Goal: Task Accomplishment & Management: Manage account settings

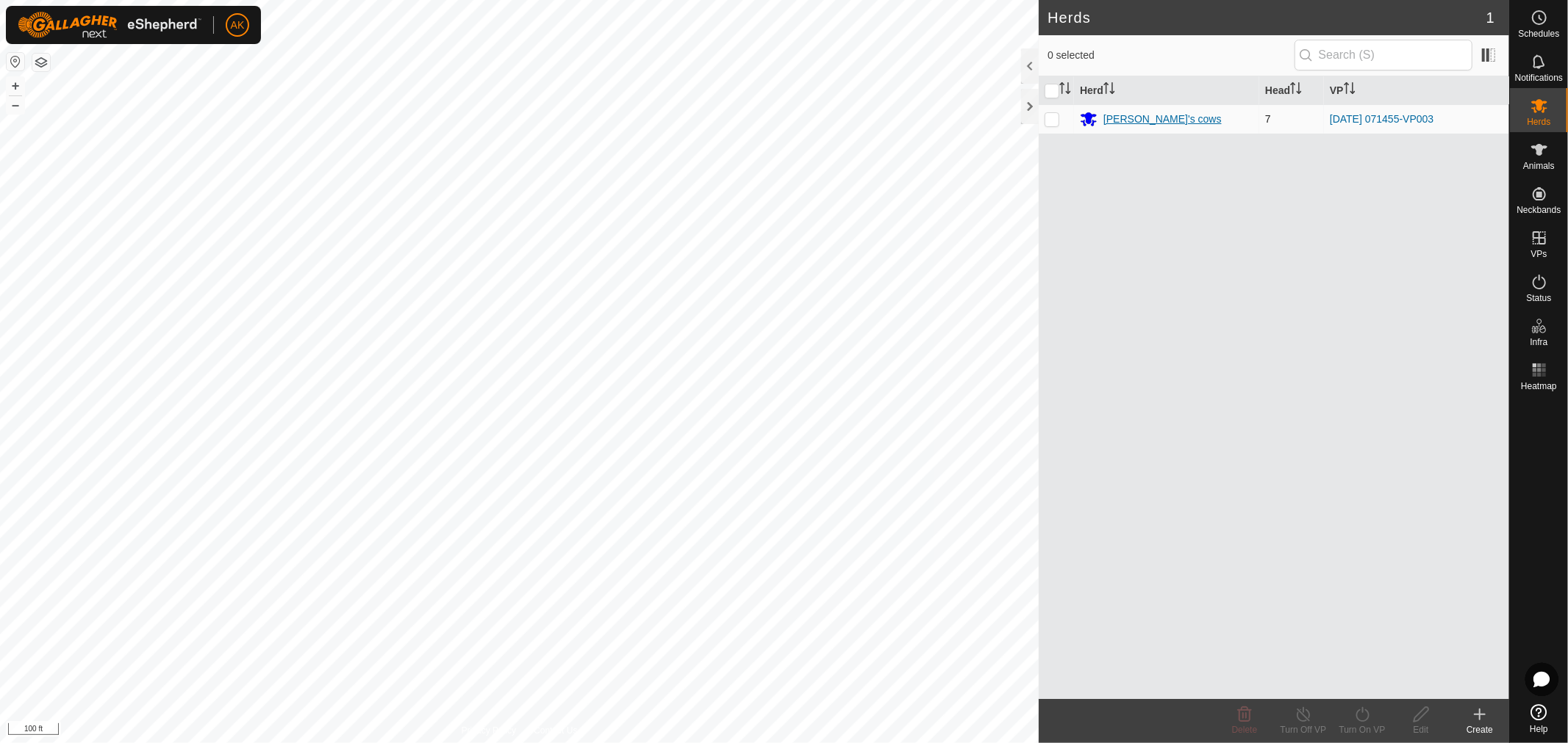
click at [1133, 124] on div "[PERSON_NAME]'s cows" at bounding box center [1162, 120] width 118 height 16
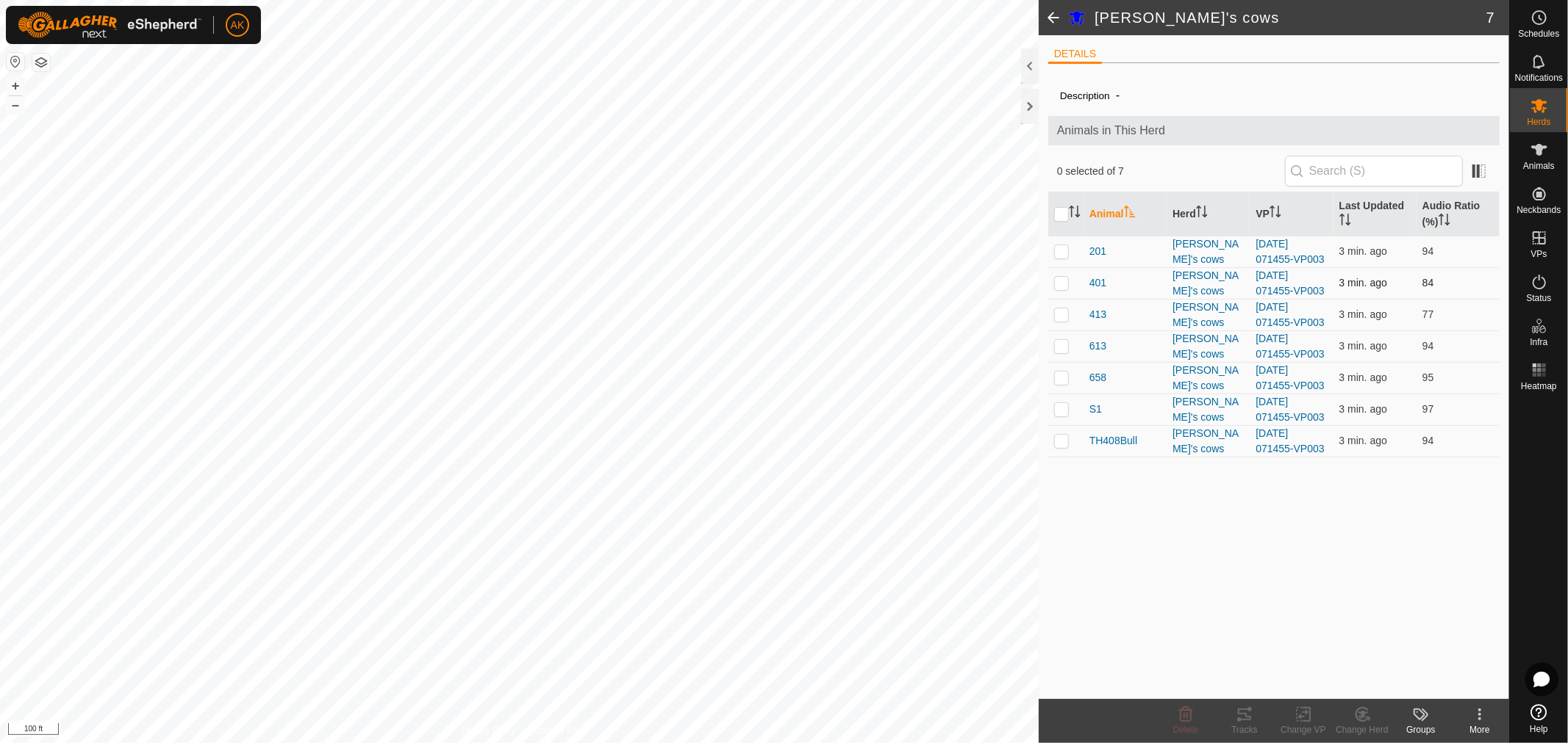
click at [1067, 284] on p-checkbox at bounding box center [1061, 283] width 15 height 12
checkbox input "true"
click at [1057, 317] on p-checkbox at bounding box center [1061, 314] width 15 height 12
checkbox input "true"
click at [1243, 713] on icon at bounding box center [1245, 715] width 18 height 18
